Goal: Navigation & Orientation: Find specific page/section

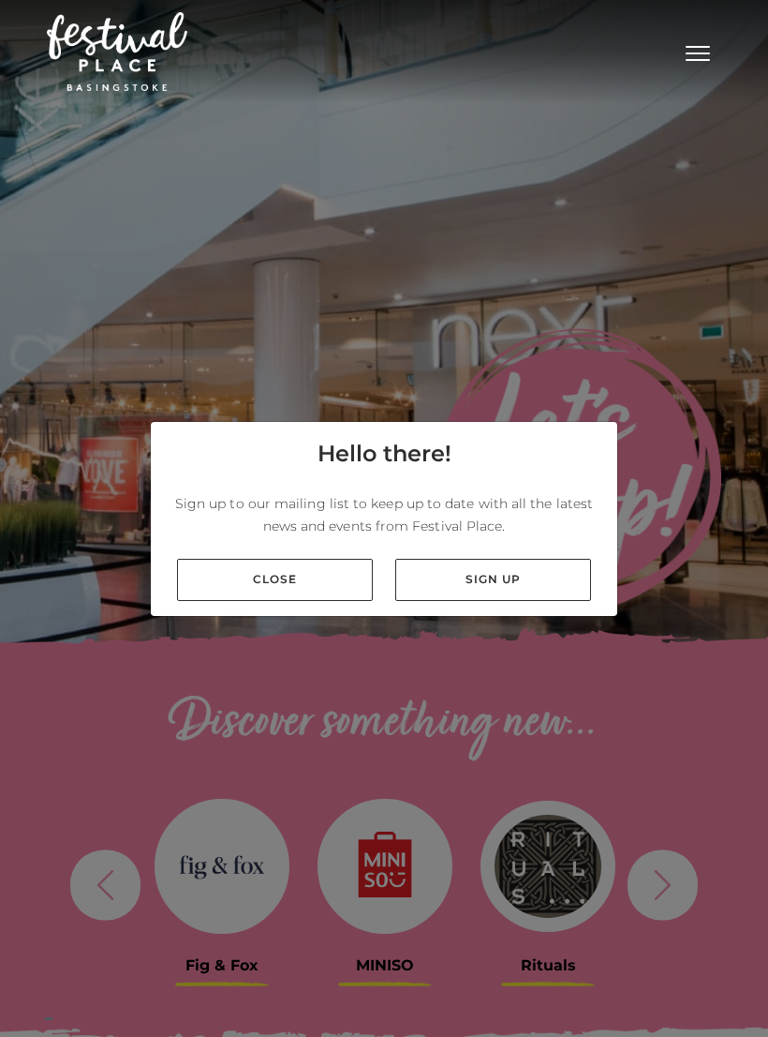
click at [420, 595] on link "Sign up" at bounding box center [493, 580] width 196 height 42
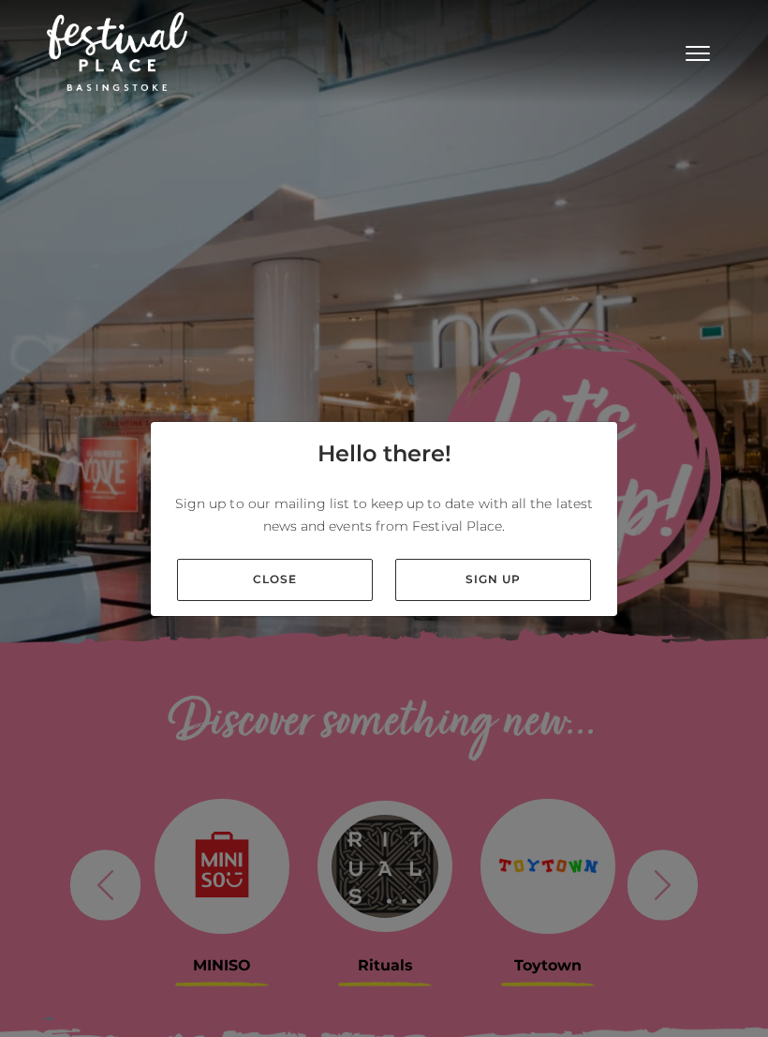
click at [231, 601] on link "Close" at bounding box center [275, 580] width 196 height 42
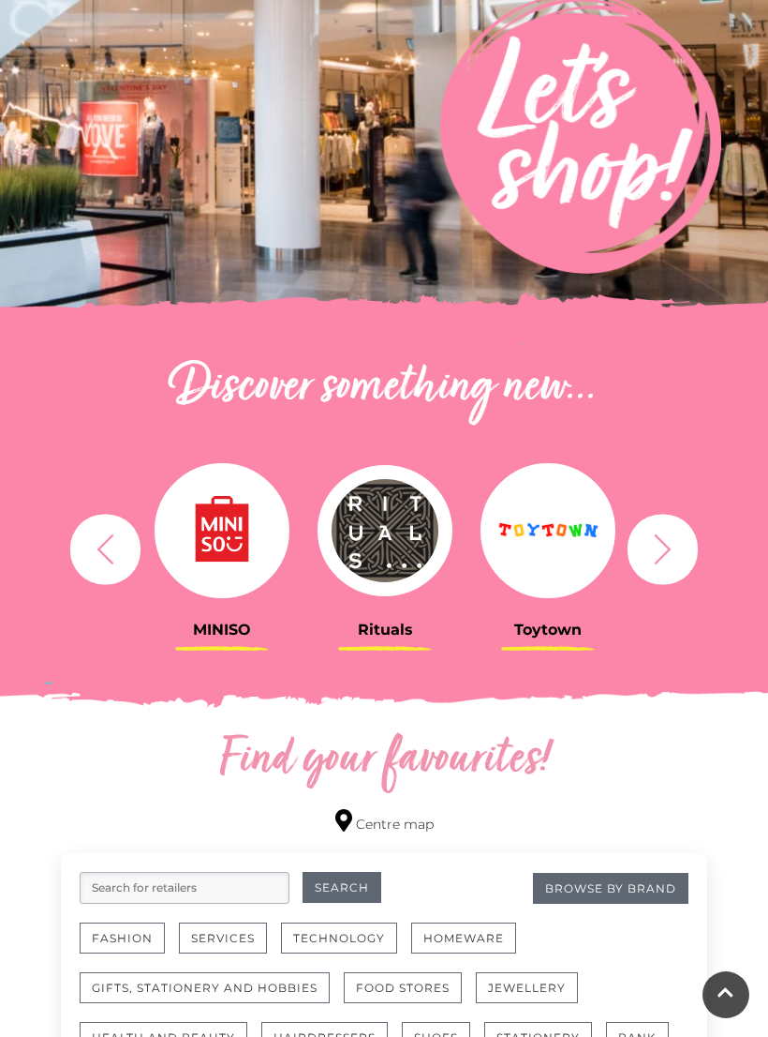
scroll to position [377, 0]
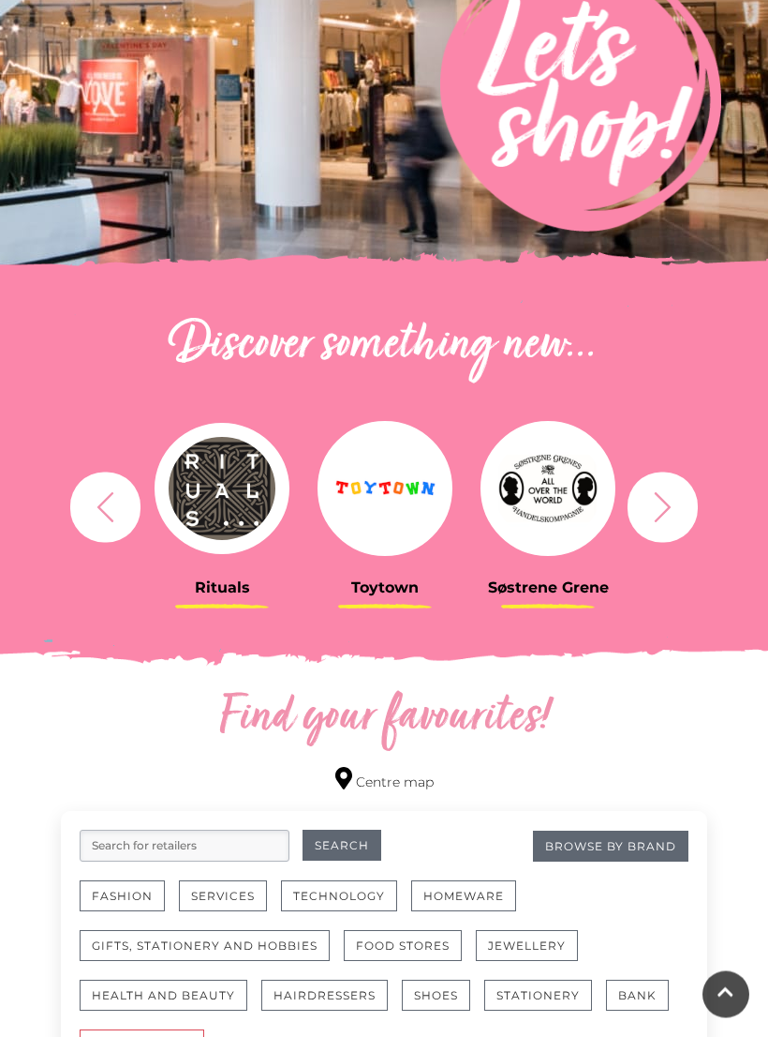
click at [708, 572] on div "Rituals [GEOGRAPHIC_DATA] Søstrene Grene Kushti Comics Fig & Fox MINISO" at bounding box center [384, 507] width 675 height 231
click at [683, 531] on button "button" at bounding box center [663, 507] width 70 height 70
click at [673, 522] on icon "button" at bounding box center [663, 507] width 35 height 35
click at [679, 510] on icon "button" at bounding box center [663, 507] width 35 height 35
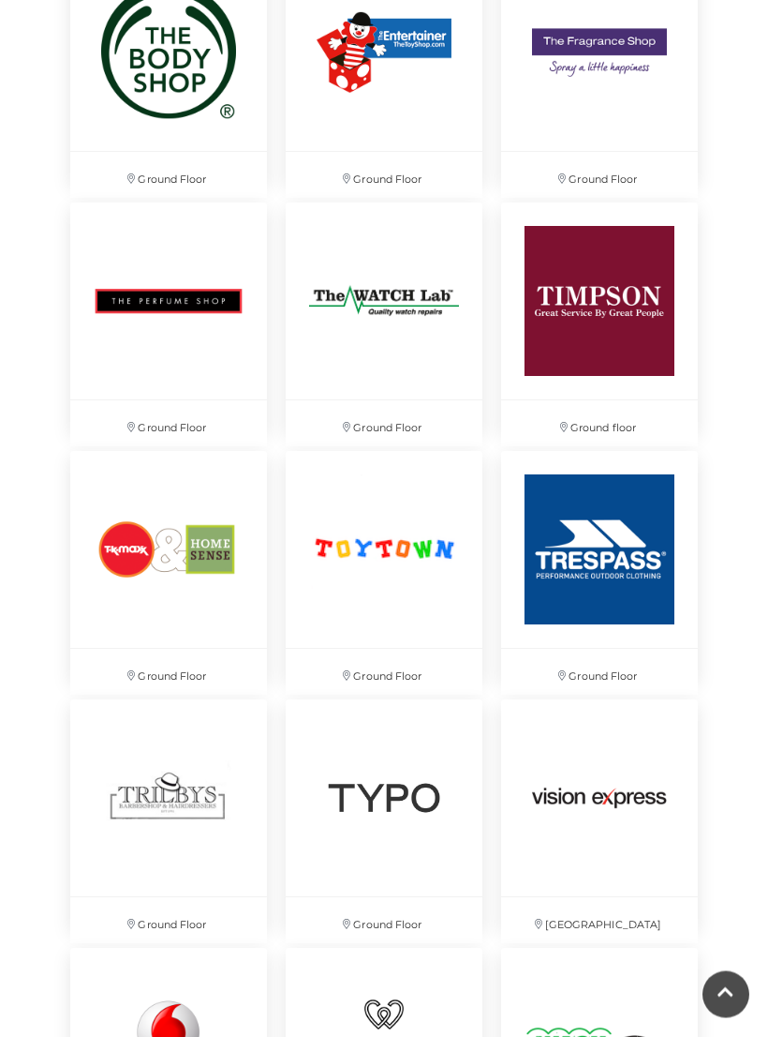
scroll to position [9258, 0]
click at [127, 577] on img at bounding box center [168, 549] width 197 height 197
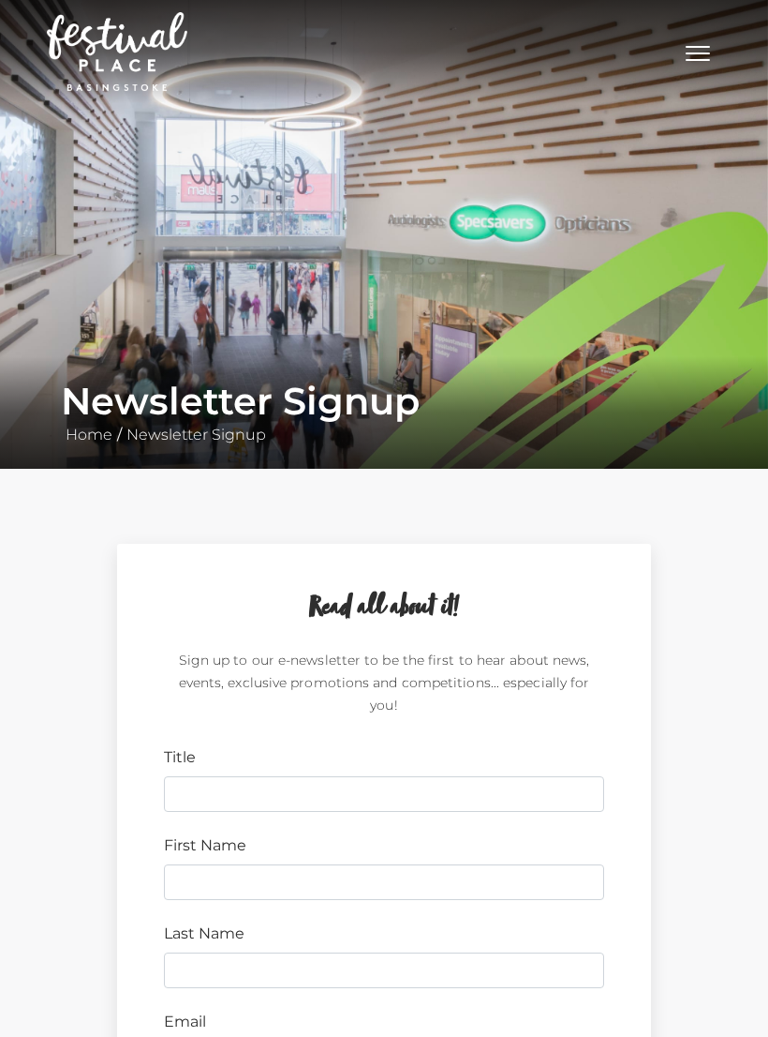
click at [223, 615] on h2 "Read all about it!" at bounding box center [384, 608] width 440 height 36
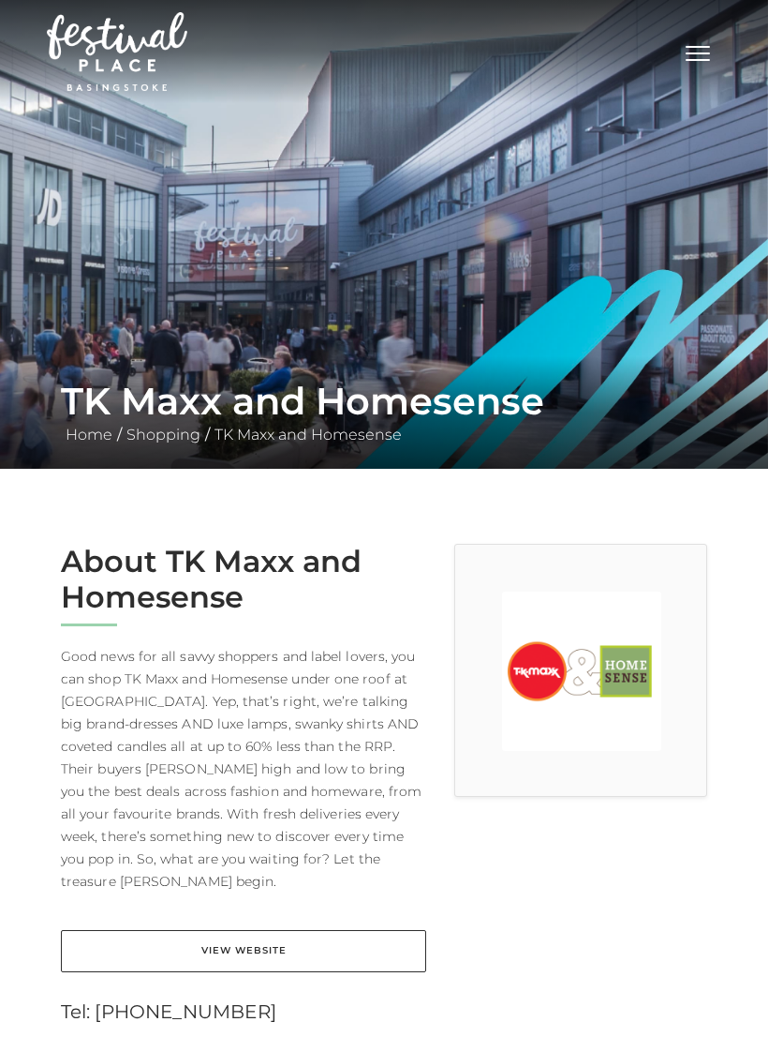
click at [626, 644] on img at bounding box center [581, 670] width 159 height 159
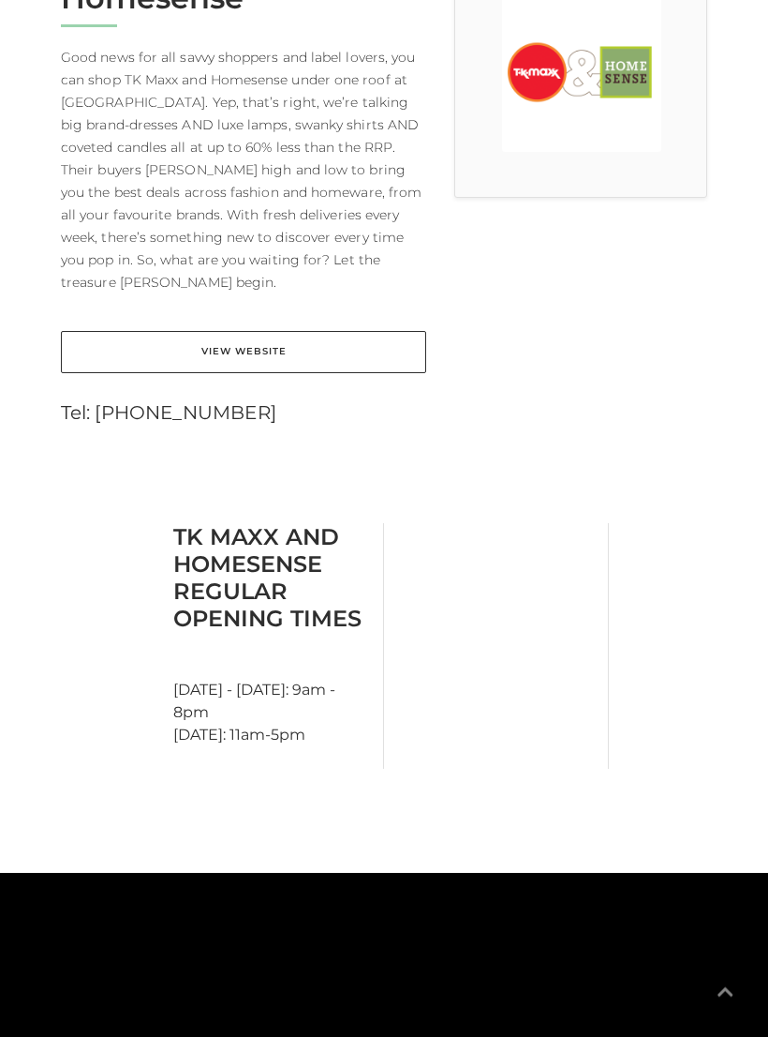
scroll to position [599, 0]
click at [351, 331] on link "View Website" at bounding box center [244, 352] width 366 height 42
